Goal: Task Accomplishment & Management: Use online tool/utility

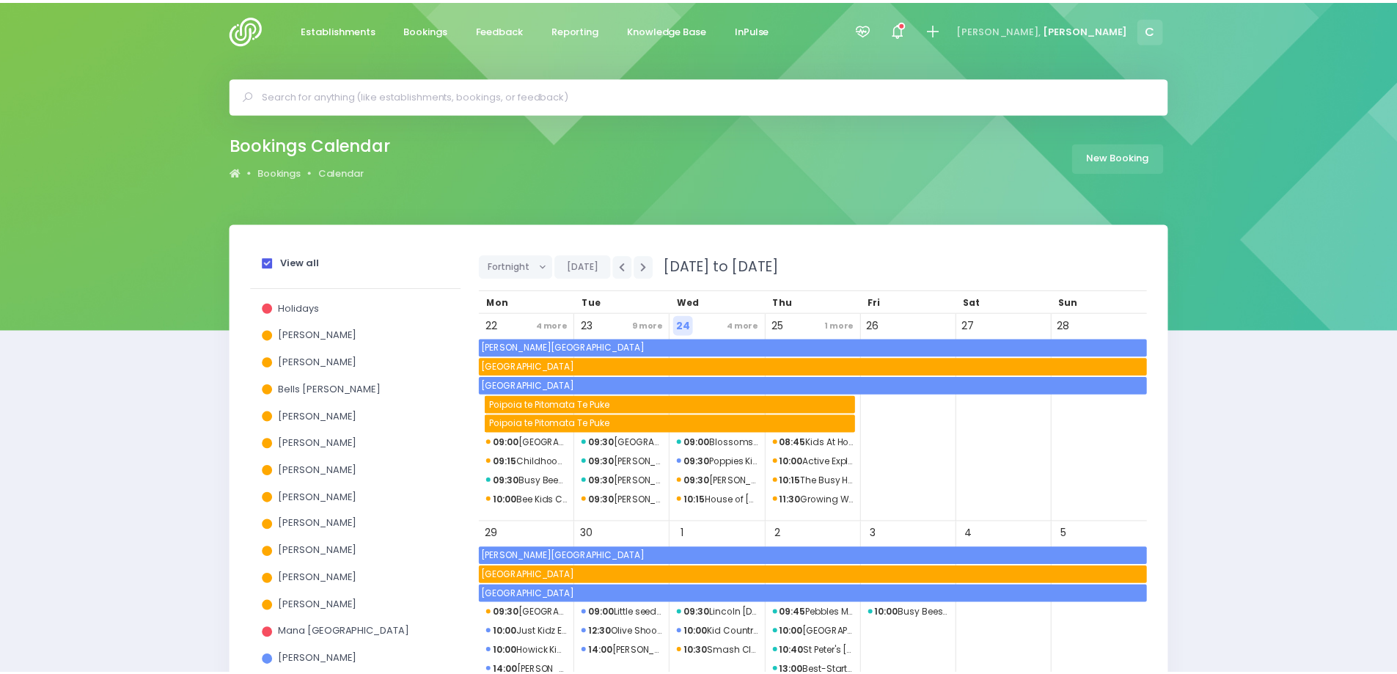
scroll to position [476, 0]
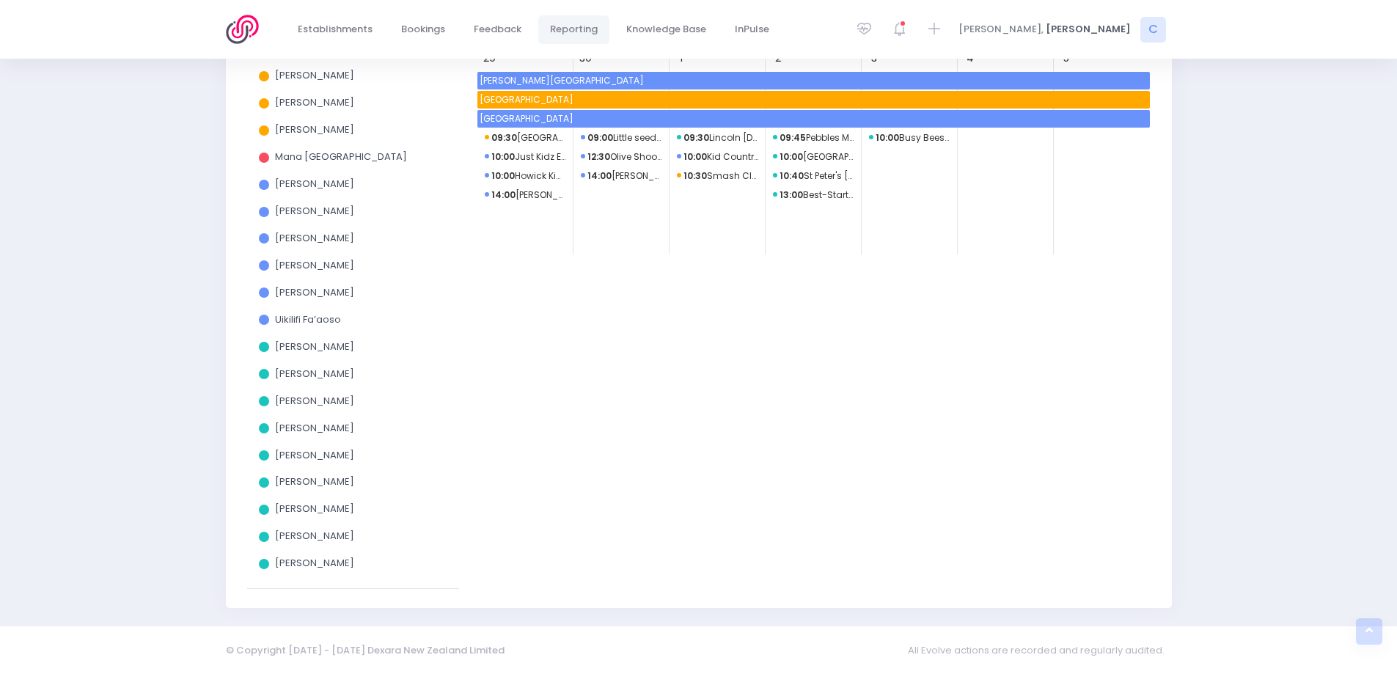
click at [564, 27] on span "Reporting" at bounding box center [574, 29] width 48 height 15
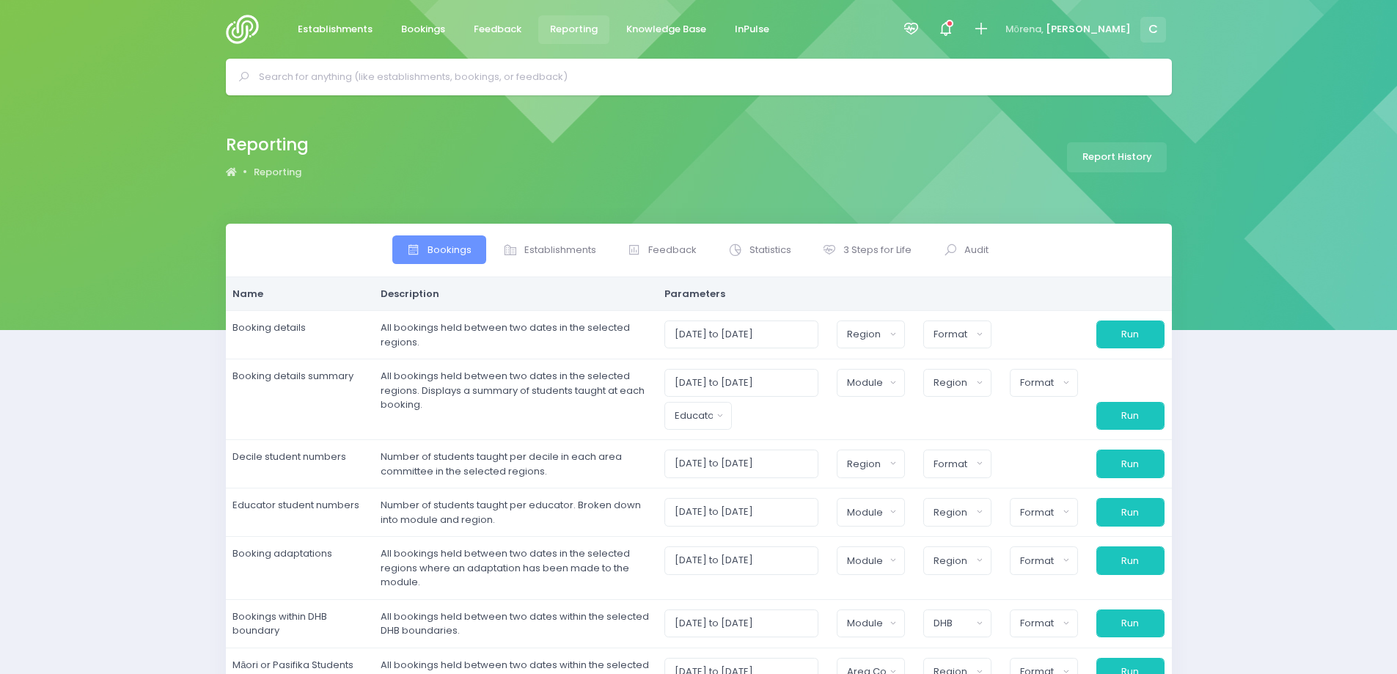
select select
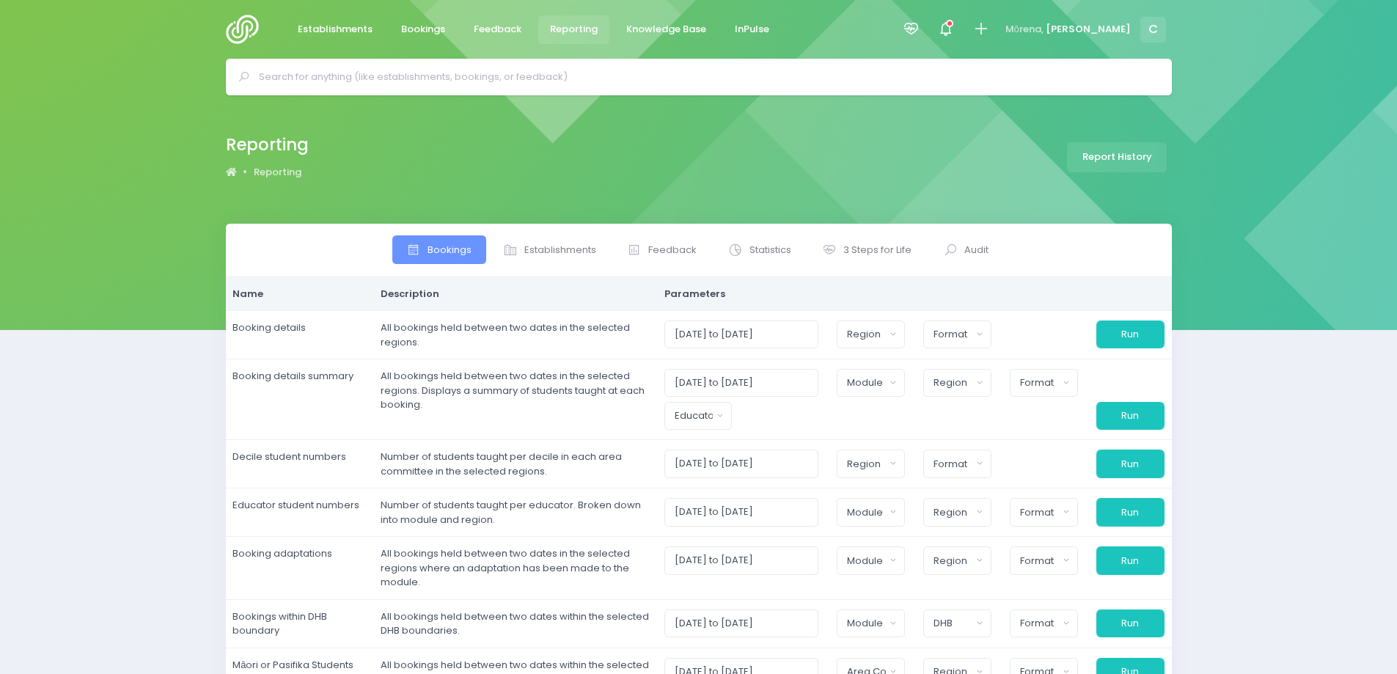
select select
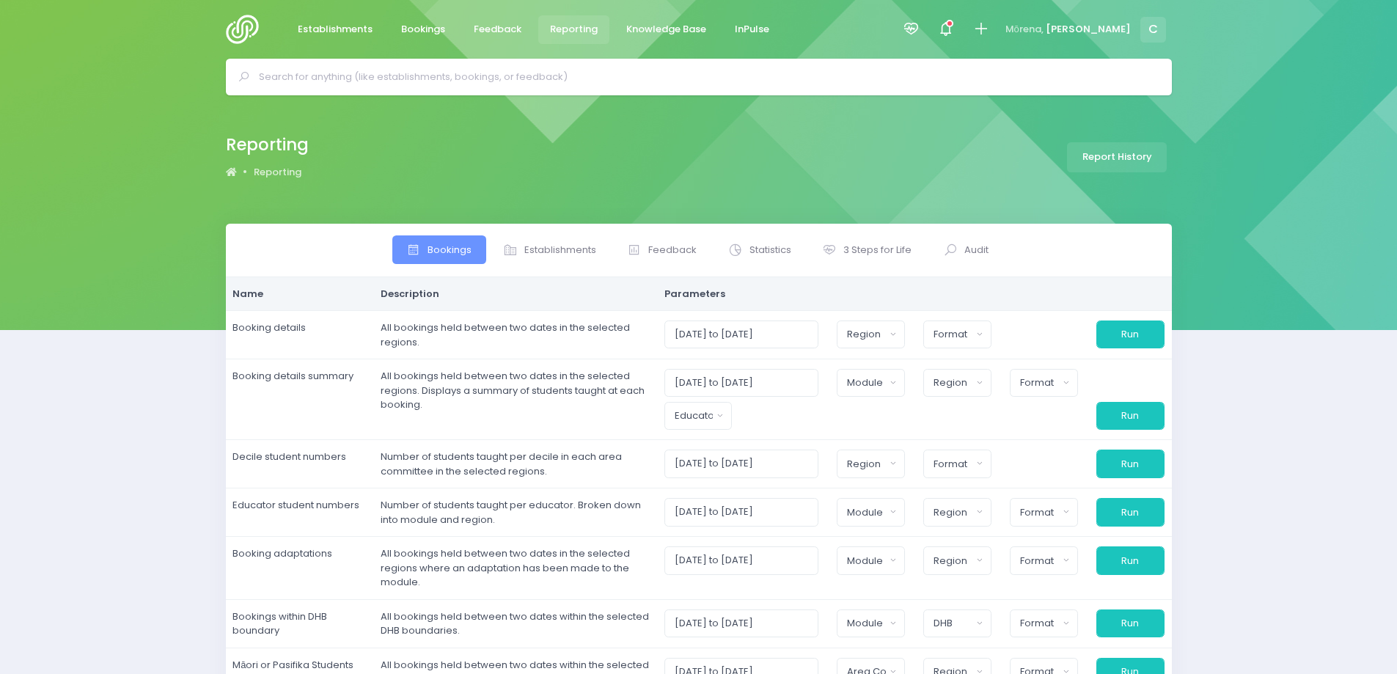
select select
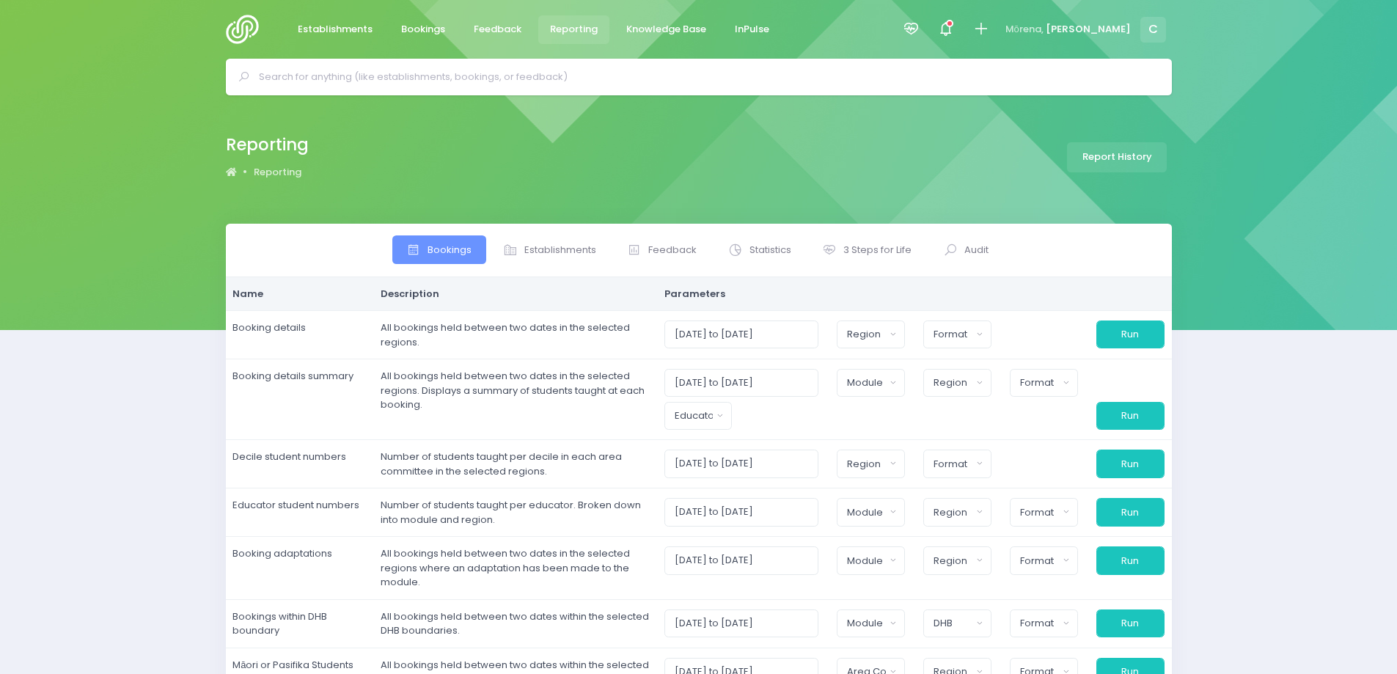
select select
click at [855, 245] on span "3 Steps for Life" at bounding box center [877, 250] width 68 height 15
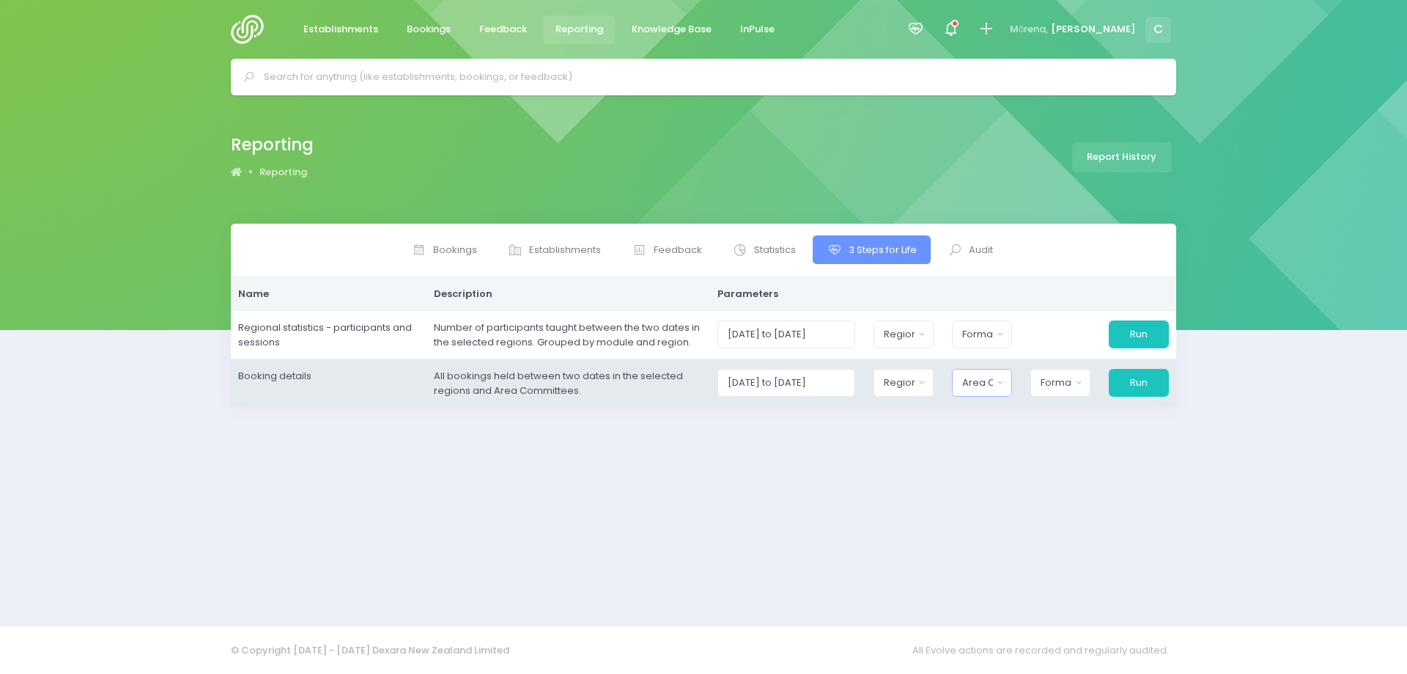
click at [1003, 384] on button "Area Committee" at bounding box center [982, 383] width 60 height 28
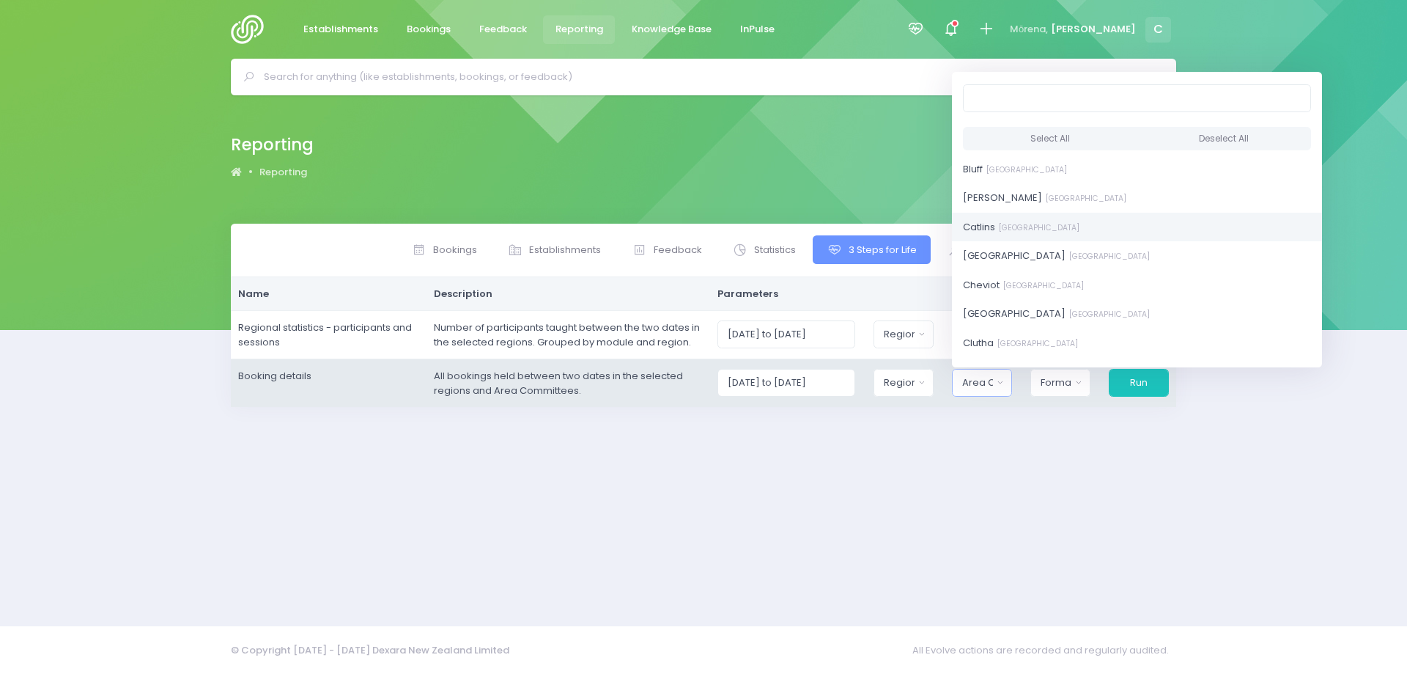
scroll to position [2683, 0]
